Goal: Find specific page/section: Find specific page/section

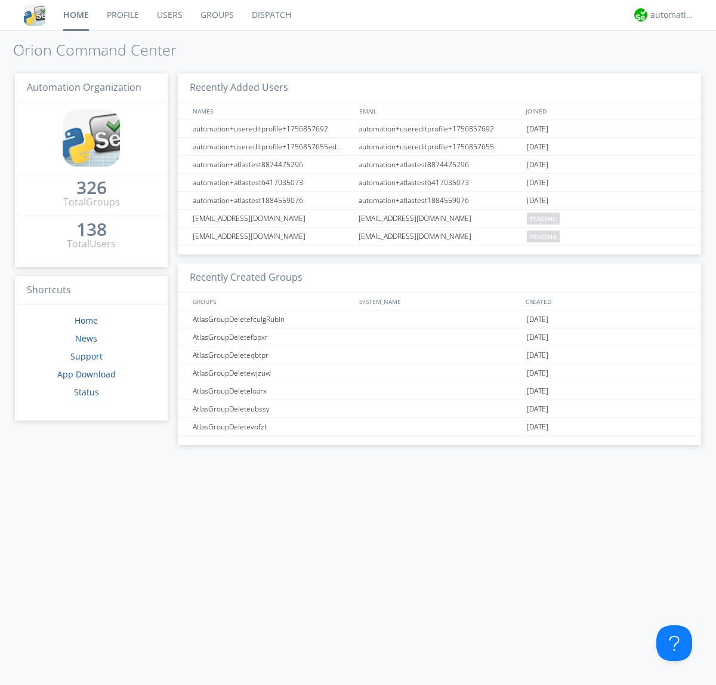
click at [216, 15] on link "Groups" at bounding box center [217, 15] width 51 height 30
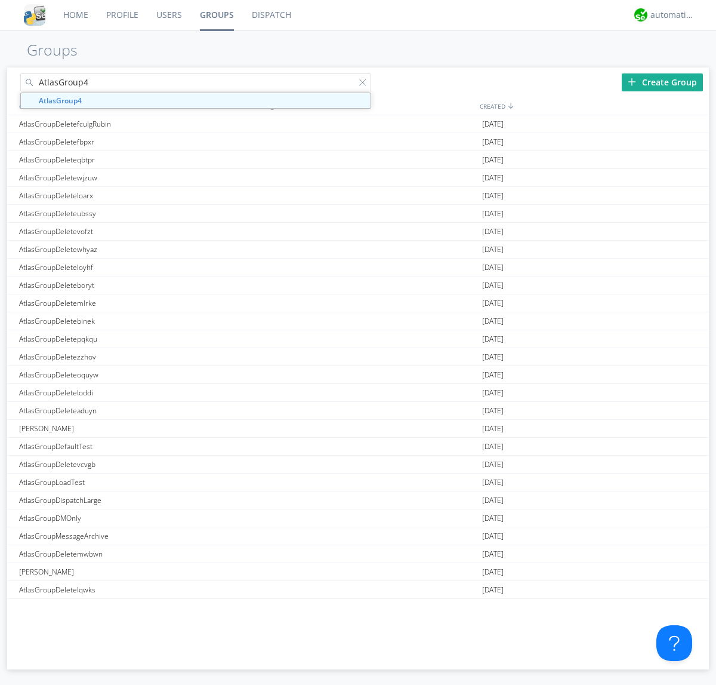
type input "AtlasGroup4"
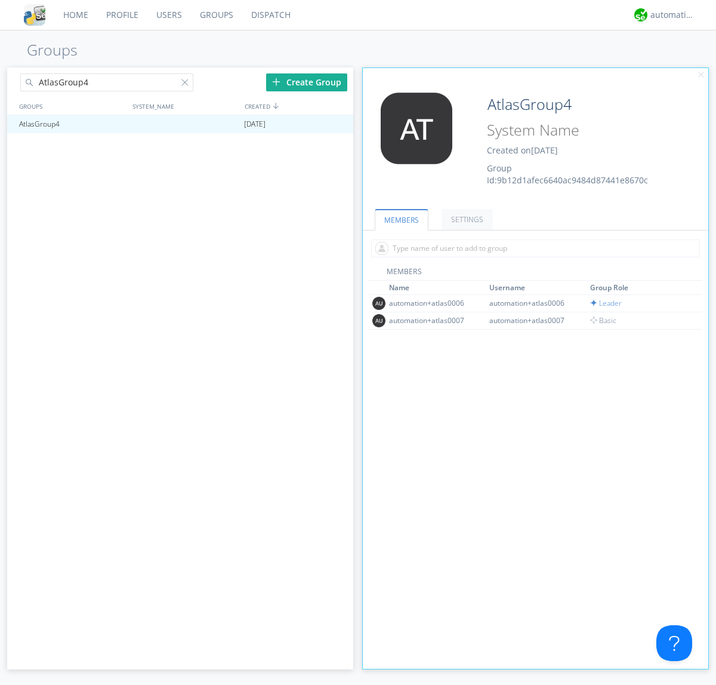
click at [466, 219] on link "SETTINGS" at bounding box center [467, 219] width 51 height 21
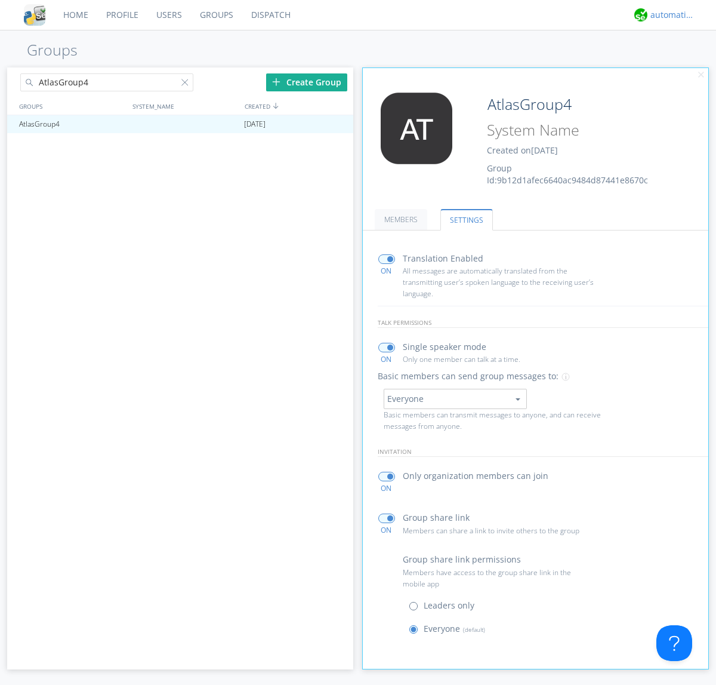
click at [670, 15] on div "automation+atlas" at bounding box center [673, 15] width 45 height 12
